Goal: Task Accomplishment & Management: Manage account settings

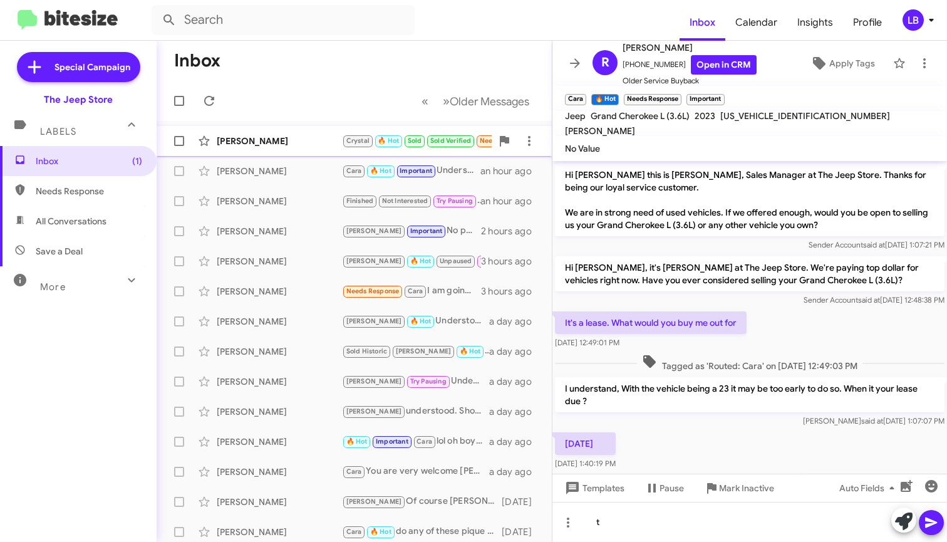
scroll to position [200, 0]
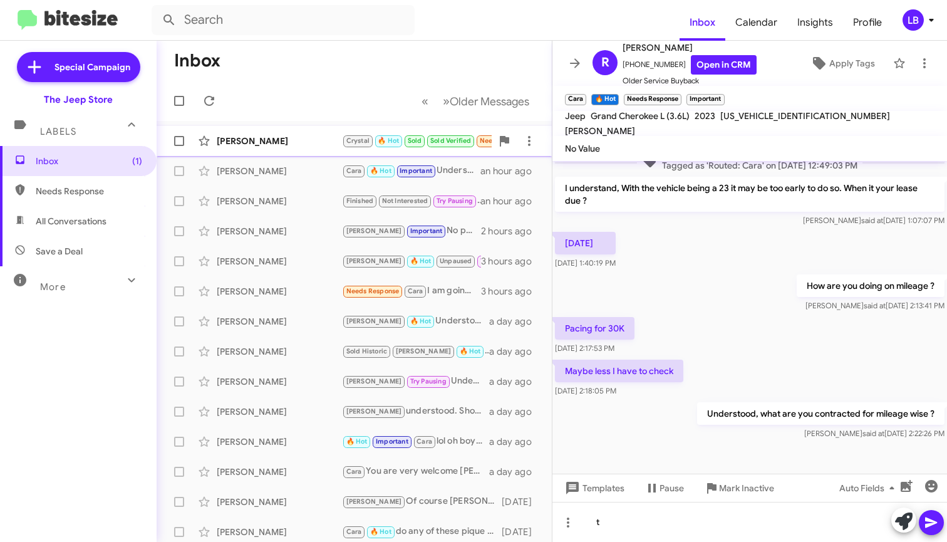
click at [301, 148] on div "[PERSON_NAME] [PERSON_NAME] 🔥 Hot Sold Sold Verified Needs Response This is the…" at bounding box center [354, 140] width 375 height 25
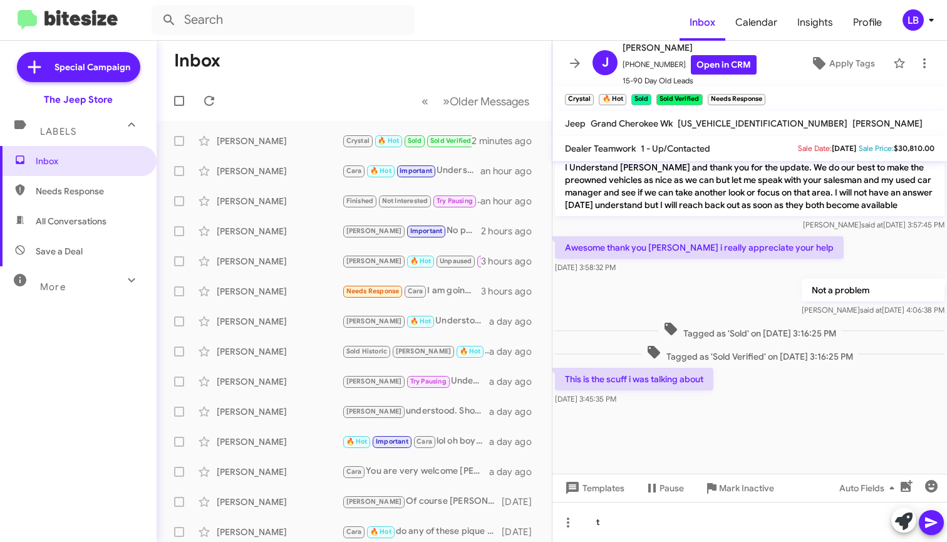
scroll to position [715, 0]
click at [314, 103] on mat-toolbar-row "« Previous » Next Older Messages" at bounding box center [354, 101] width 395 height 40
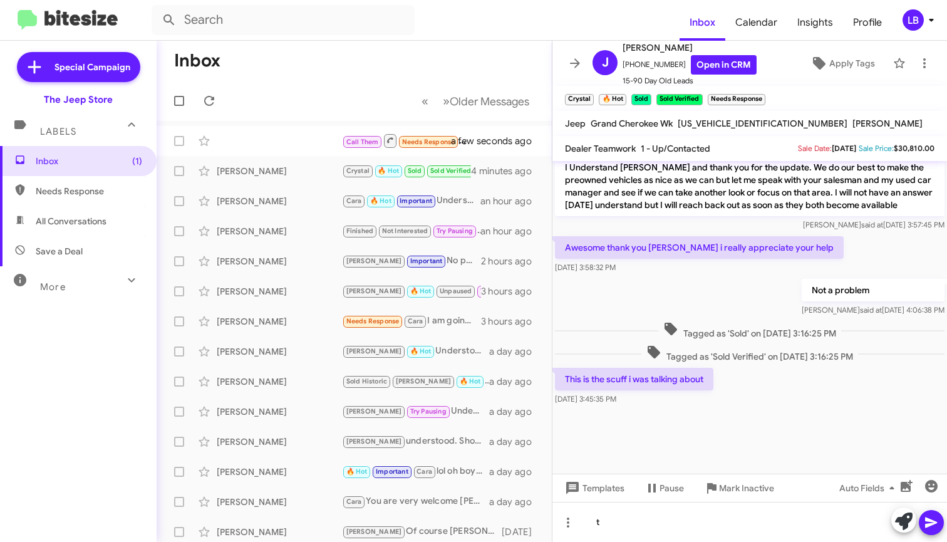
drag, startPoint x: 239, startPoint y: 108, endPoint x: 246, endPoint y: 106, distance: 7.7
click at [238, 108] on mat-toolbar-row "« Previous » Next Older Messages" at bounding box center [354, 101] width 395 height 40
click at [263, 142] on div "Call Them Needs Response Inbound Call a few seconds ago" at bounding box center [354, 140] width 375 height 25
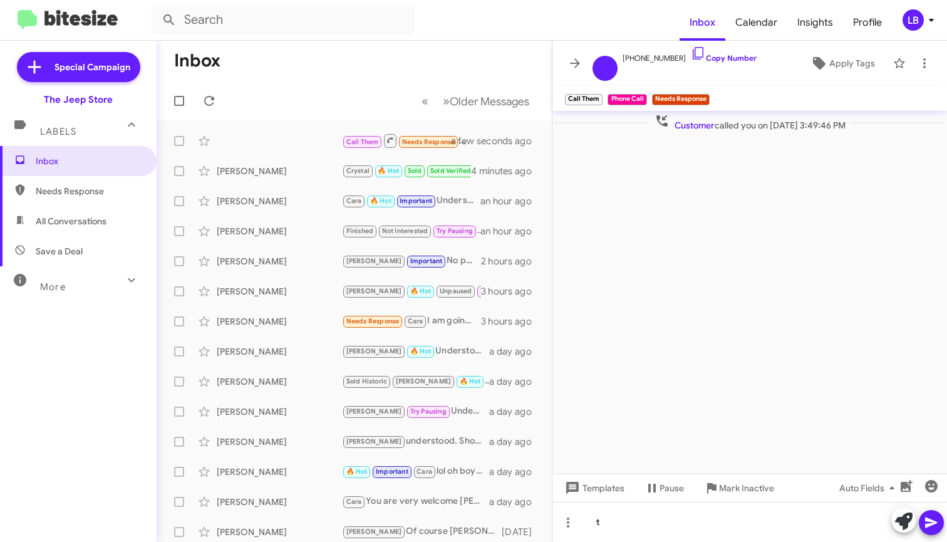
click at [740, 88] on mat-toolbar "Call Them × Phone Call × Needs Response ×" at bounding box center [749, 98] width 395 height 25
drag, startPoint x: 673, startPoint y: 58, endPoint x: 630, endPoint y: 59, distance: 43.2
click at [630, 59] on span "[PHONE_NUMBER] Copy Number" at bounding box center [689, 55] width 134 height 19
copy span "7327746443"
click at [435, 31] on form at bounding box center [416, 20] width 528 height 30
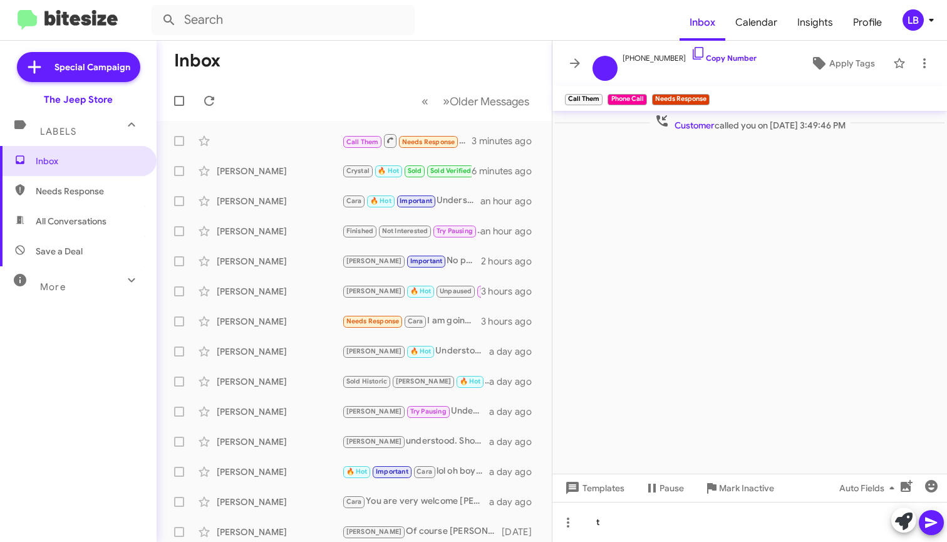
click at [460, 29] on form at bounding box center [416, 20] width 528 height 30
click at [459, 35] on mat-toolbar "Inbox Calendar Insights Profile LB" at bounding box center [473, 20] width 947 height 40
click at [435, 23] on form at bounding box center [416, 20] width 528 height 30
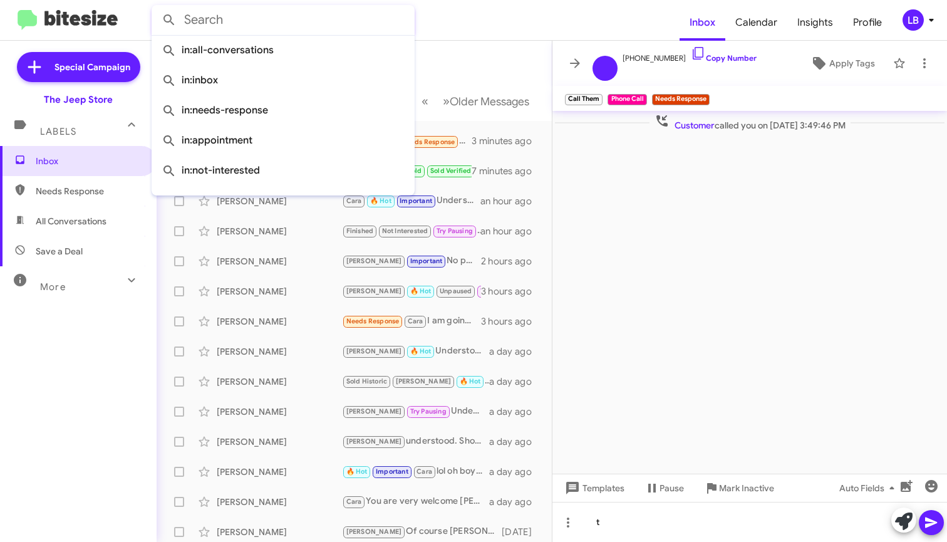
click at [279, 18] on input "text" at bounding box center [283, 20] width 263 height 30
click at [449, 27] on form at bounding box center [416, 20] width 528 height 30
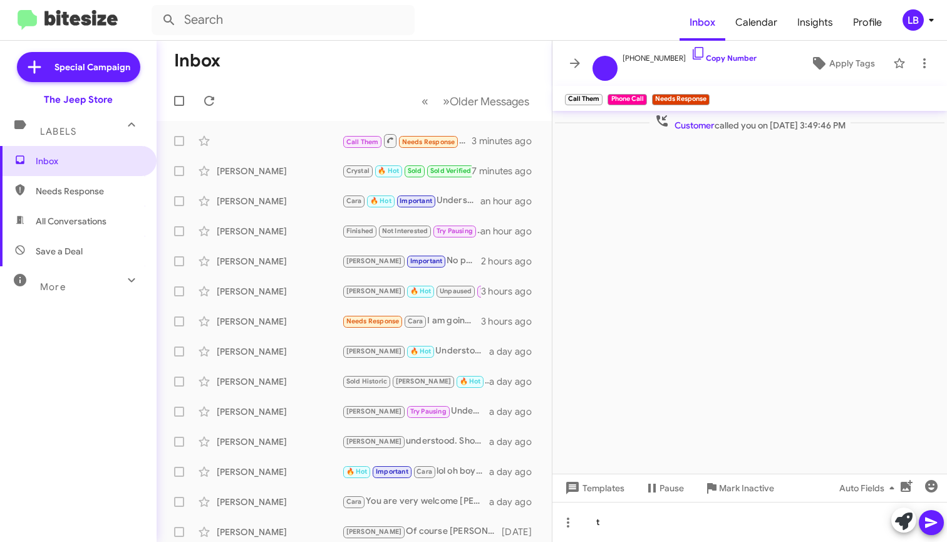
click at [477, 37] on mat-toolbar "Inbox Calendar Insights Profile LB" at bounding box center [473, 20] width 947 height 40
click at [483, 28] on form at bounding box center [416, 20] width 528 height 30
click at [626, 123] on div "Customer called you on [DATE] 3:49:46 PM" at bounding box center [750, 122] width 390 height 18
click at [624, 120] on div "Customer called you on [DATE] 3:49:46 PM" at bounding box center [750, 122] width 390 height 18
click at [740, 116] on span "Customer called you on [DATE] 3:49:46 PM" at bounding box center [749, 122] width 201 height 18
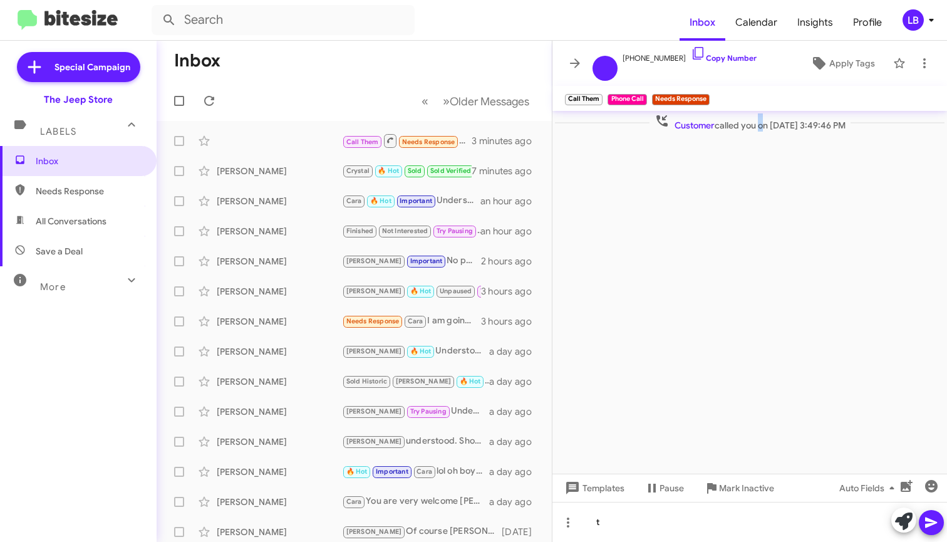
click at [740, 116] on span "Customer called you on [DATE] 3:49:46 PM" at bounding box center [749, 122] width 201 height 18
click at [738, 117] on span "Customer called you on [DATE] 3:49:46 PM" at bounding box center [749, 122] width 201 height 18
click at [746, 124] on span "Customer called you on [DATE] 3:49:46 PM" at bounding box center [749, 122] width 201 height 18
click at [753, 124] on span "Customer called you on [DATE] 3:49:46 PM" at bounding box center [749, 122] width 201 height 18
drag, startPoint x: 755, startPoint y: 125, endPoint x: 747, endPoint y: 125, distance: 8.2
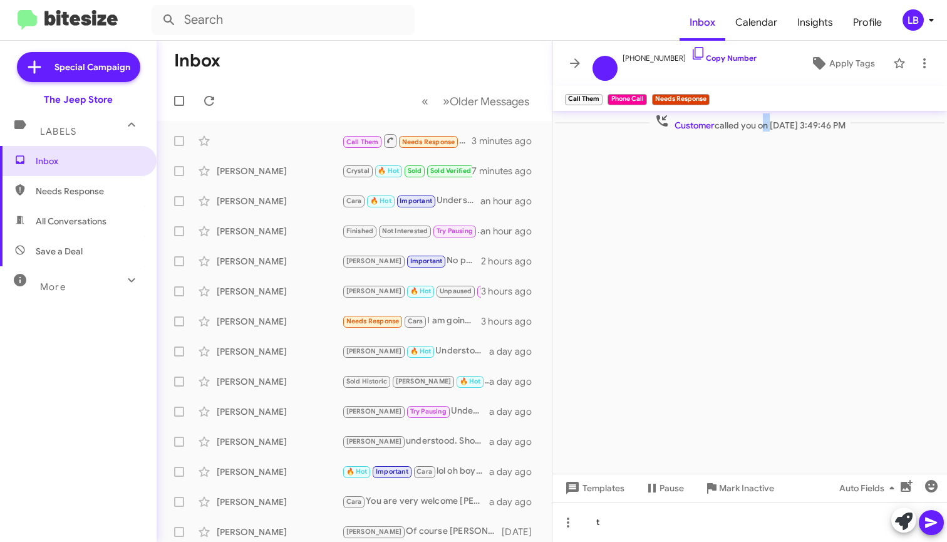
click at [746, 125] on span "Customer called you on [DATE] 3:49:46 PM" at bounding box center [749, 122] width 201 height 18
click at [749, 125] on span "Customer called you on [DATE] 3:49:46 PM" at bounding box center [749, 122] width 201 height 18
drag, startPoint x: 746, startPoint y: 170, endPoint x: 716, endPoint y: 275, distance: 109.4
click at [746, 170] on cdk-virtual-scroll-viewport "Customer called you on [DATE] 3:49:46 PM" at bounding box center [749, 292] width 395 height 363
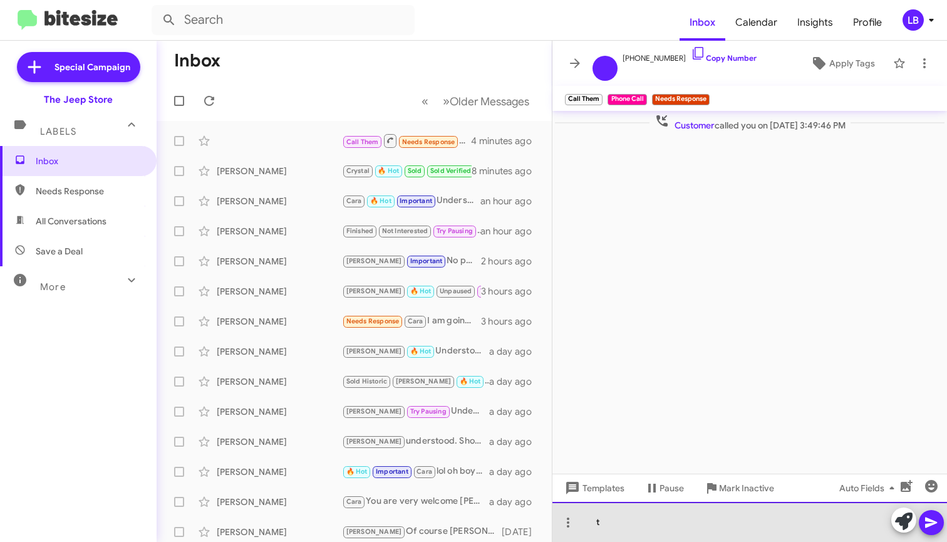
click at [646, 518] on div "t" at bounding box center [749, 522] width 395 height 40
drag, startPoint x: 568, startPoint y: 505, endPoint x: 525, endPoint y: 496, distance: 44.2
click at [532, 497] on div "Inbox « Previous » Next Older Messages Call Them Needs Response Inbound Call 4 …" at bounding box center [552, 291] width 790 height 501
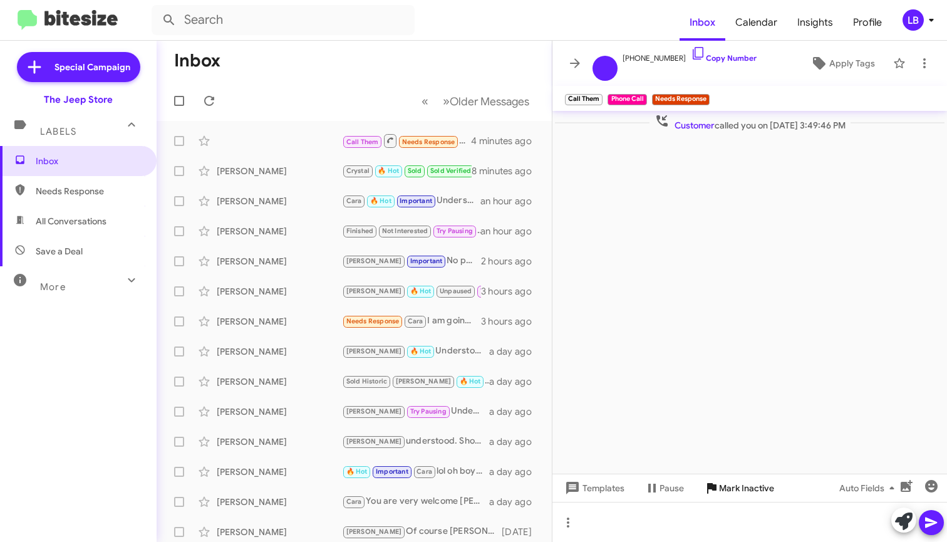
click at [743, 488] on span "Mark Inactive" at bounding box center [746, 488] width 55 height 23
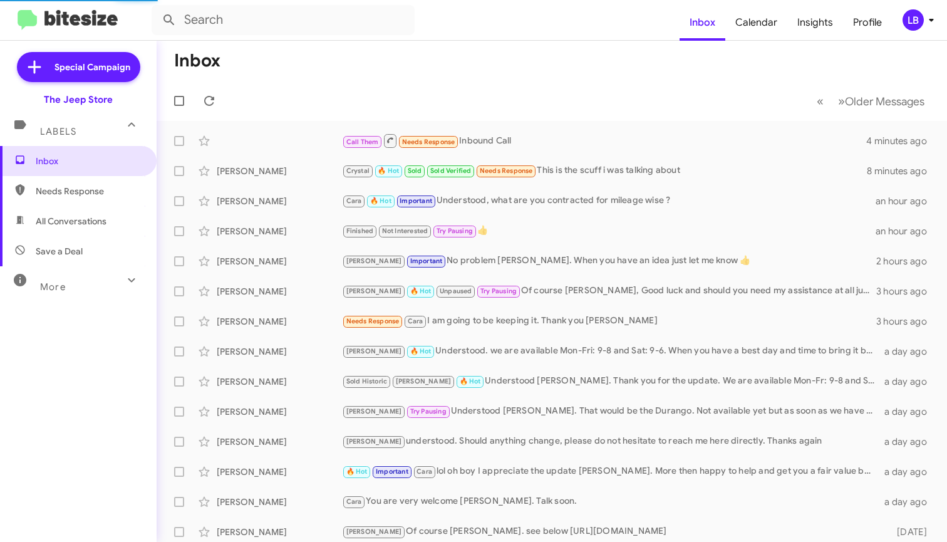
click at [498, 66] on mat-toolbar-row "Inbox" at bounding box center [552, 61] width 790 height 40
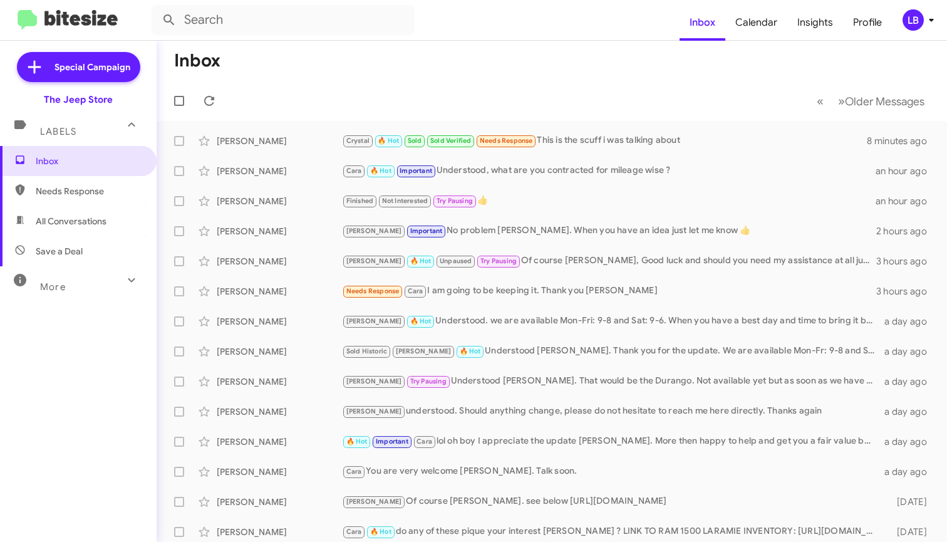
drag, startPoint x: 381, startPoint y: 86, endPoint x: 408, endPoint y: 76, distance: 28.4
click at [389, 83] on mat-toolbar-row "« Previous » Next Older Messages" at bounding box center [552, 101] width 790 height 40
